Goal: Find specific page/section: Find specific page/section

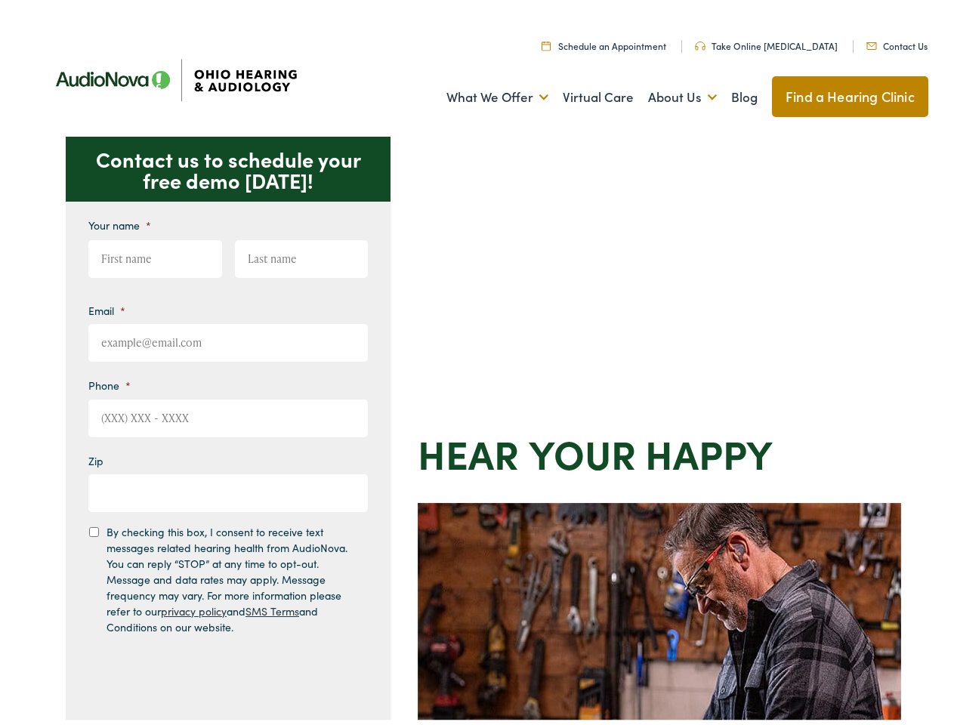
click at [477, 363] on div "Contact us to schedule your free demo today! Give us a call 888-480-2052 Email …" at bounding box center [483, 657] width 967 height 1051
click at [484, 93] on link "What We Offer" at bounding box center [498, 93] width 102 height 56
click at [666, 93] on link "About Us" at bounding box center [682, 93] width 69 height 56
